Goal: Task Accomplishment & Management: Manage account settings

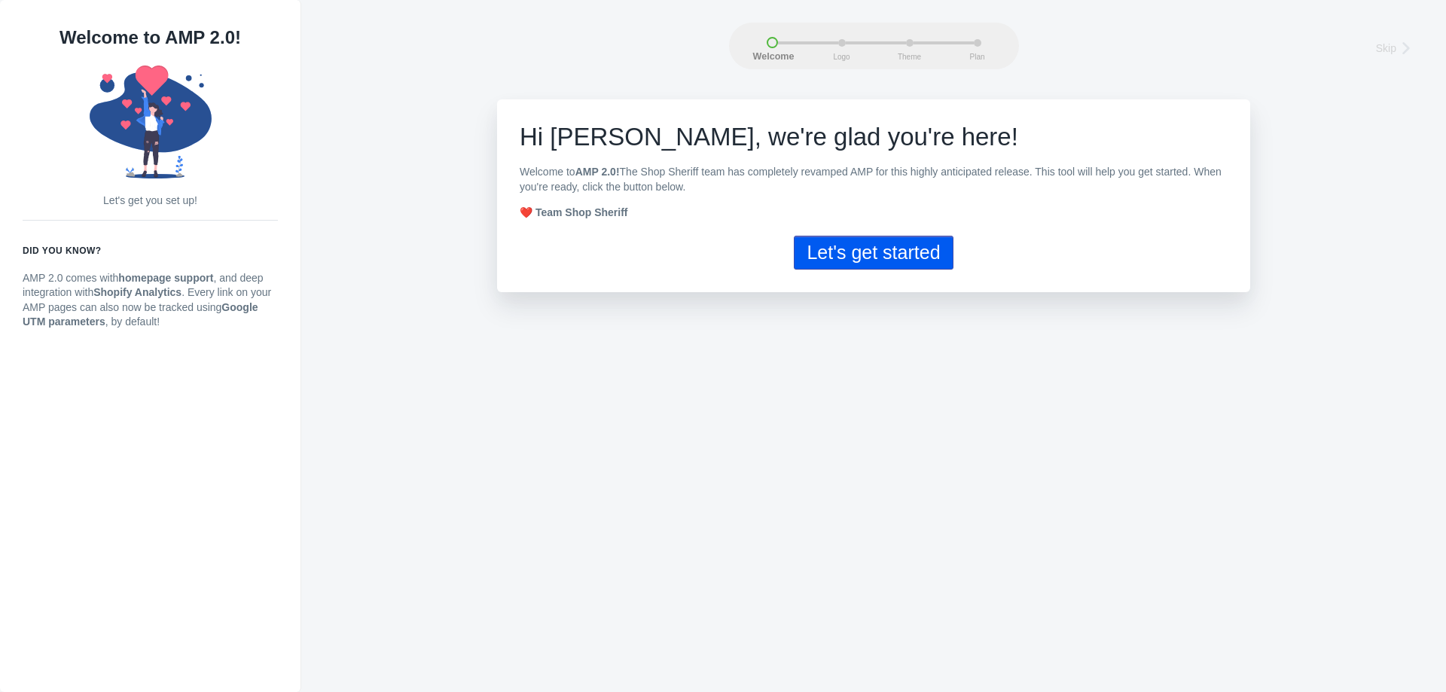
click at [837, 252] on button "Let's get started" at bounding box center [873, 253] width 159 height 34
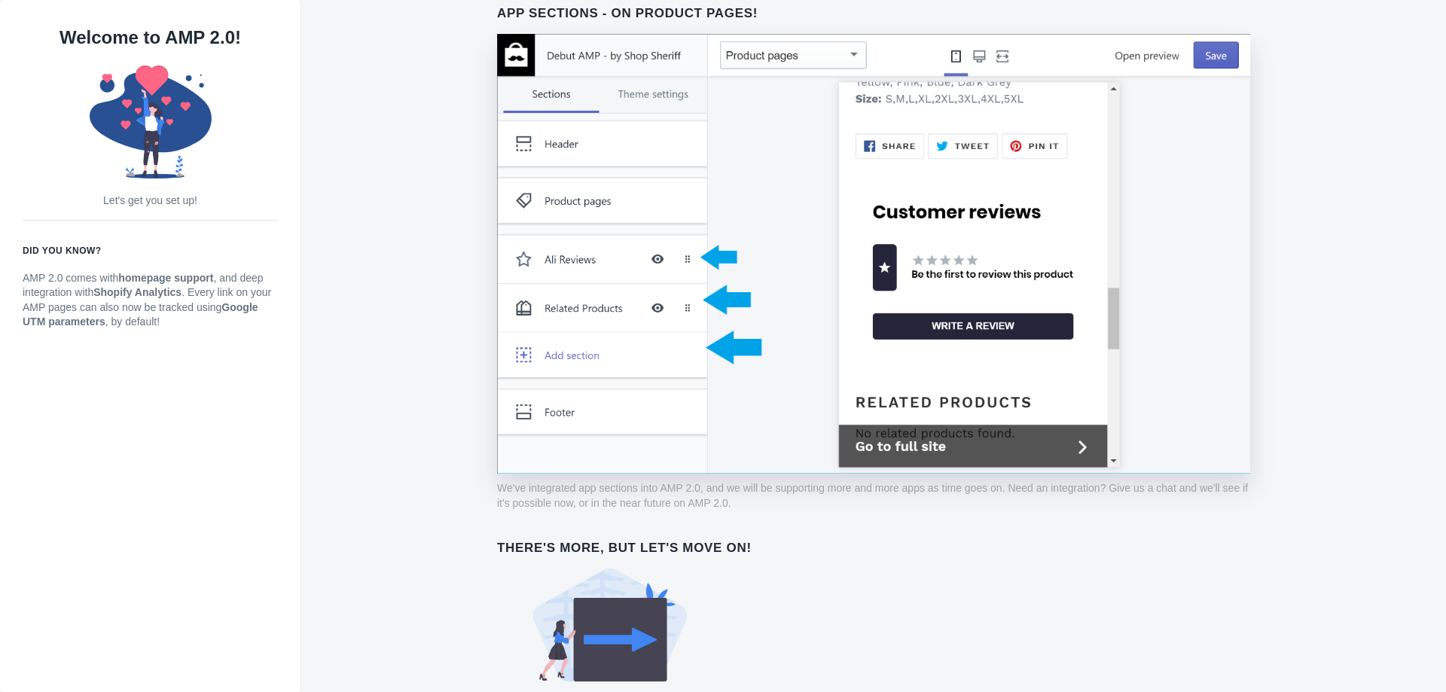
scroll to position [1067, 0]
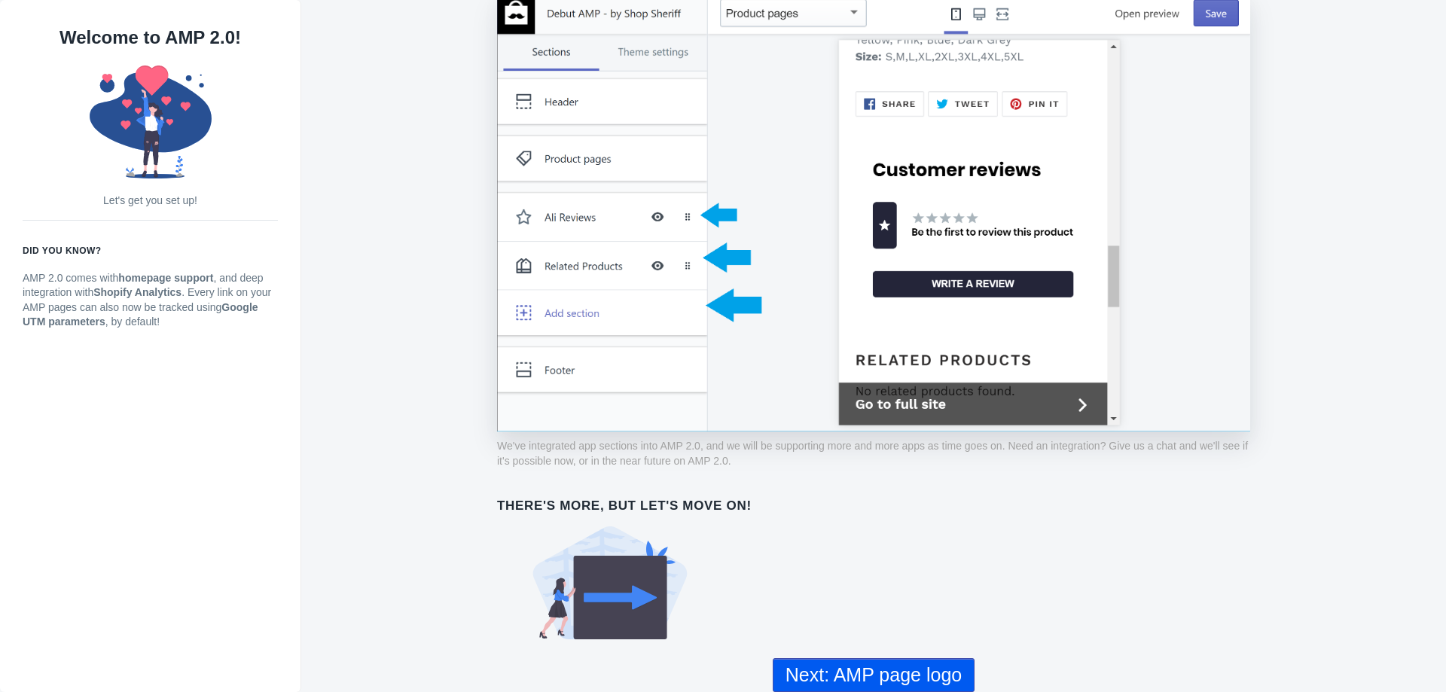
click at [897, 667] on button "Next: AMP page logo" at bounding box center [874, 675] width 202 height 34
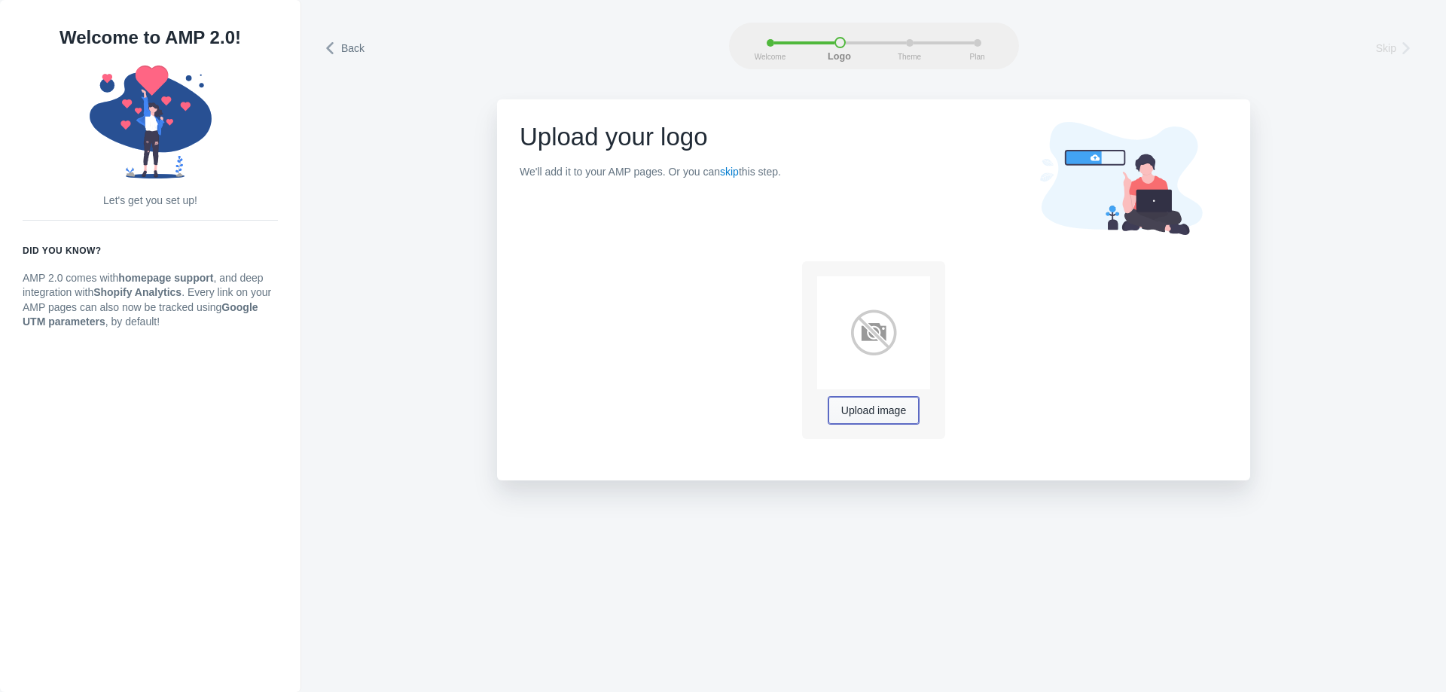
click at [862, 401] on button "Upload image" at bounding box center [874, 410] width 90 height 27
